Goal: Find specific page/section

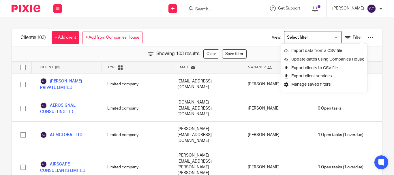
click at [211, 10] on input "Search" at bounding box center [221, 9] width 52 height 5
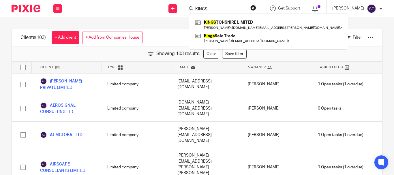
type input "KINGS"
click at [143, 20] on div "Clients (103) + Add client + Add from Companies House View: Loading... Filter S…" at bounding box center [197, 96] width 394 height 158
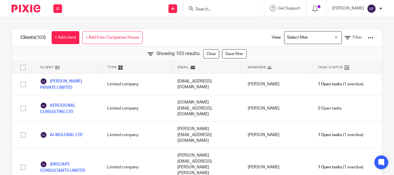
click at [227, 10] on input "Search" at bounding box center [221, 9] width 52 height 5
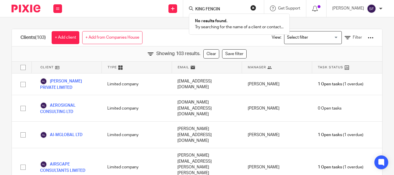
type input "KING FENCIN"
